Goal: Information Seeking & Learning: Compare options

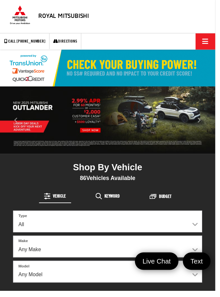
scroll to position [1, 0]
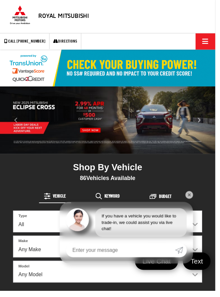
click at [197, 203] on link "✕" at bounding box center [194, 199] width 8 height 8
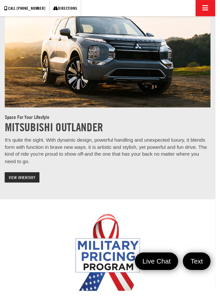
scroll to position [722, 0]
click at [28, 176] on link "View Inventory" at bounding box center [22, 181] width 35 height 11
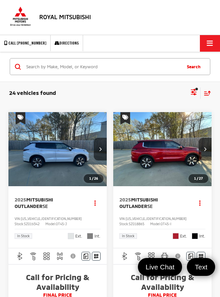
click at [196, 92] on icon "Select filters" at bounding box center [194, 91] width 6 height 4
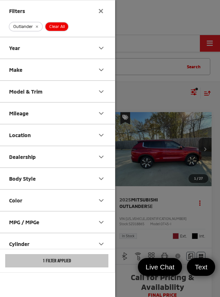
click at [84, 224] on button "MPG / MPGe" at bounding box center [57, 221] width 117 height 21
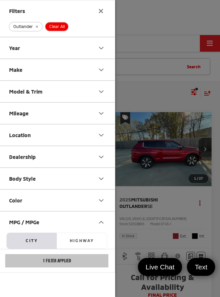
click at [99, 224] on icon "MPG / MPGe" at bounding box center [101, 222] width 8 height 8
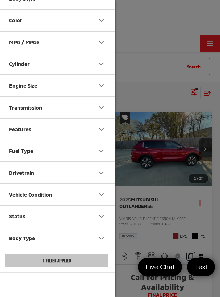
scroll to position [175, 0]
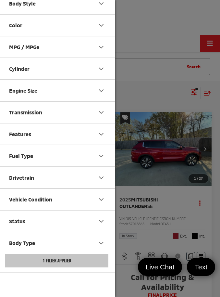
click at [71, 157] on button "Fuel Type" at bounding box center [57, 155] width 117 height 21
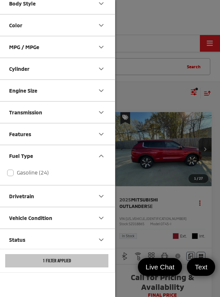
click at [71, 157] on button "Fuel Type" at bounding box center [57, 155] width 117 height 21
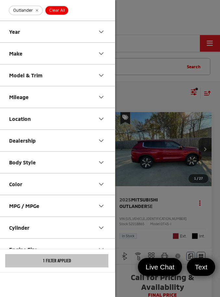
scroll to position [15, 0]
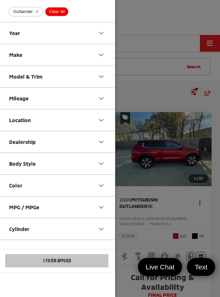
click at [64, 78] on button "Model & Trim" at bounding box center [57, 76] width 117 height 21
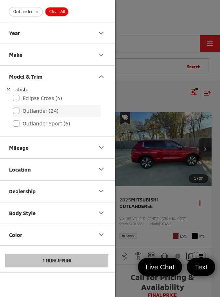
click at [46, 113] on label "Outlander (24)" at bounding box center [57, 110] width 88 height 11
click at [13, 107] on input "Outlander (24)" at bounding box center [13, 107] width 0 height 0
checkbox input "true"
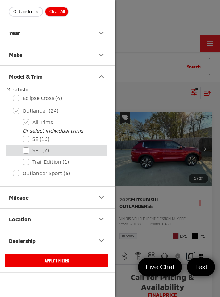
click at [26, 150] on label "SEL (7)" at bounding box center [62, 150] width 78 height 11
click at [23, 146] on input "SEL (7)" at bounding box center [23, 146] width 0 height 0
checkbox input "true"
checkbox input "false"
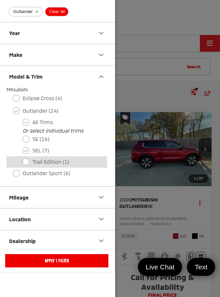
click at [26, 162] on label "Trail Edition (1)" at bounding box center [62, 161] width 78 height 11
click at [23, 158] on Edition "Trail Edition (1)" at bounding box center [23, 157] width 0 height 0
checkbox Edition "true"
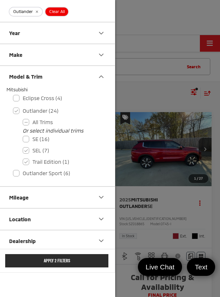
click at [70, 267] on button "Apply 2 Filters" at bounding box center [56, 260] width 103 height 13
checkbox input "false"
checkbox input "true"
checkbox input "false"
checkbox Edition "false"
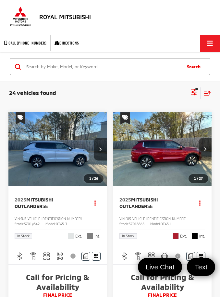
checkbox input "true"
checkbox input "false"
checkbox input "true"
checkbox Edition "true"
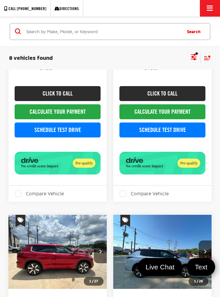
scroll to position [963, 0]
